Goal: Task Accomplishment & Management: Manage account settings

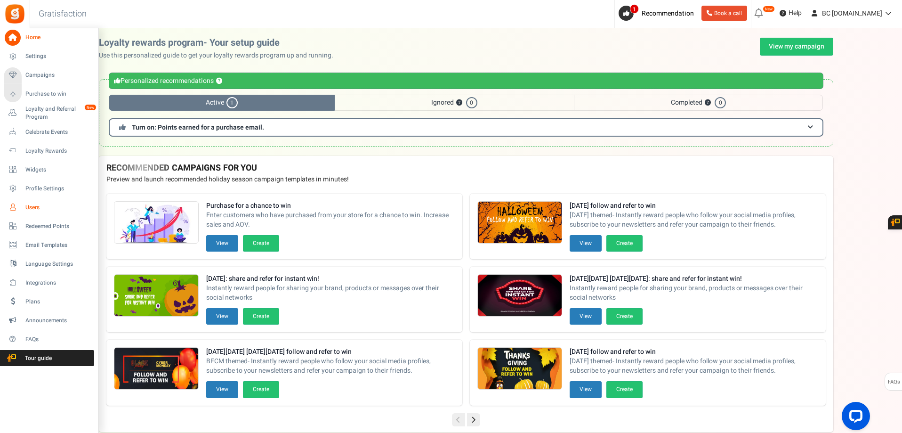
click at [14, 204] on icon at bounding box center [13, 207] width 16 height 16
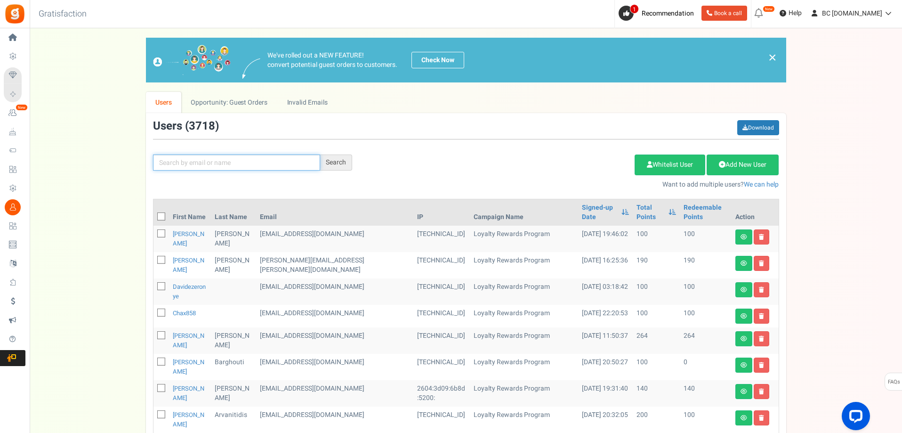
click at [241, 157] on input "text" at bounding box center [236, 162] width 167 height 16
paste input "[EMAIL_ADDRESS][DOMAIN_NAME]"
type input "[EMAIL_ADDRESS][DOMAIN_NAME]"
click at [348, 164] on div "Search" at bounding box center [336, 162] width 32 height 16
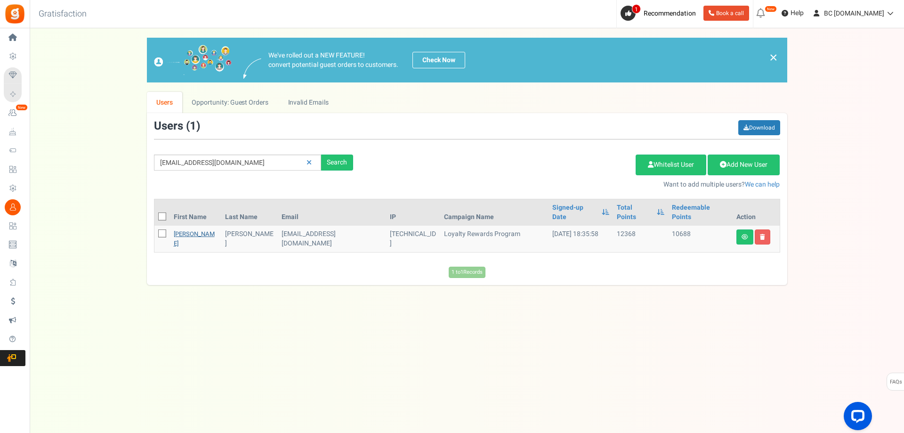
click at [182, 229] on link "[PERSON_NAME]" at bounding box center [194, 238] width 41 height 18
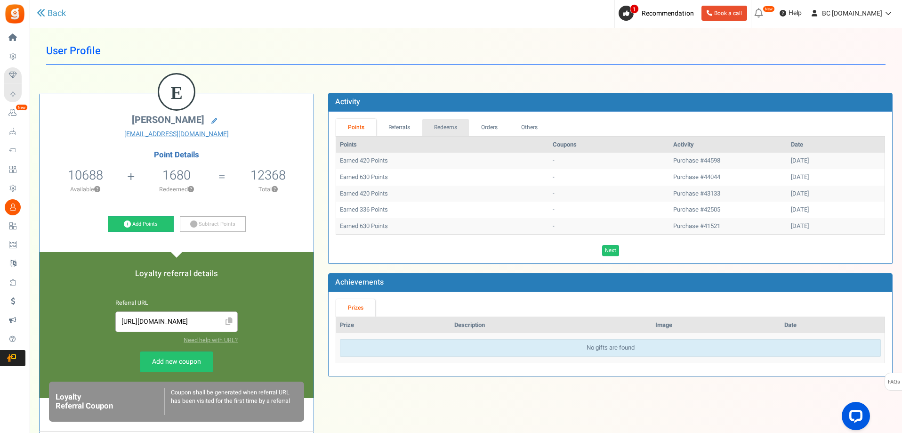
click at [448, 126] on link "Redeems" at bounding box center [445, 127] width 47 height 17
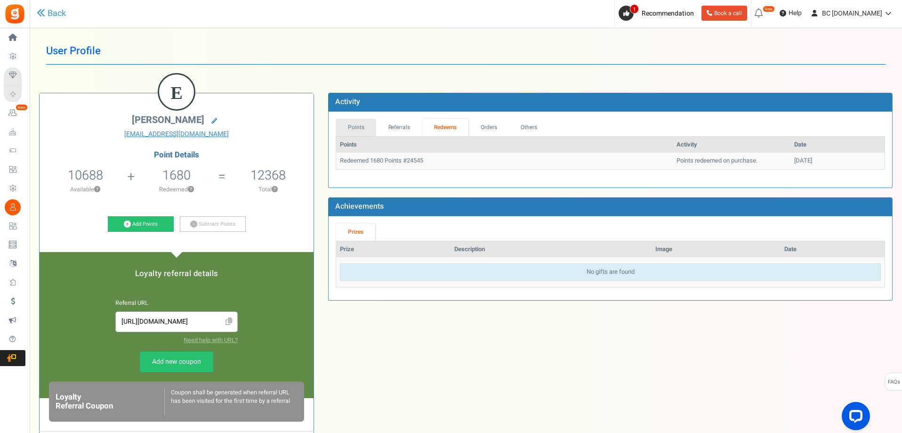
click at [355, 127] on link "Points" at bounding box center [356, 127] width 40 height 17
